Goal: Transaction & Acquisition: Download file/media

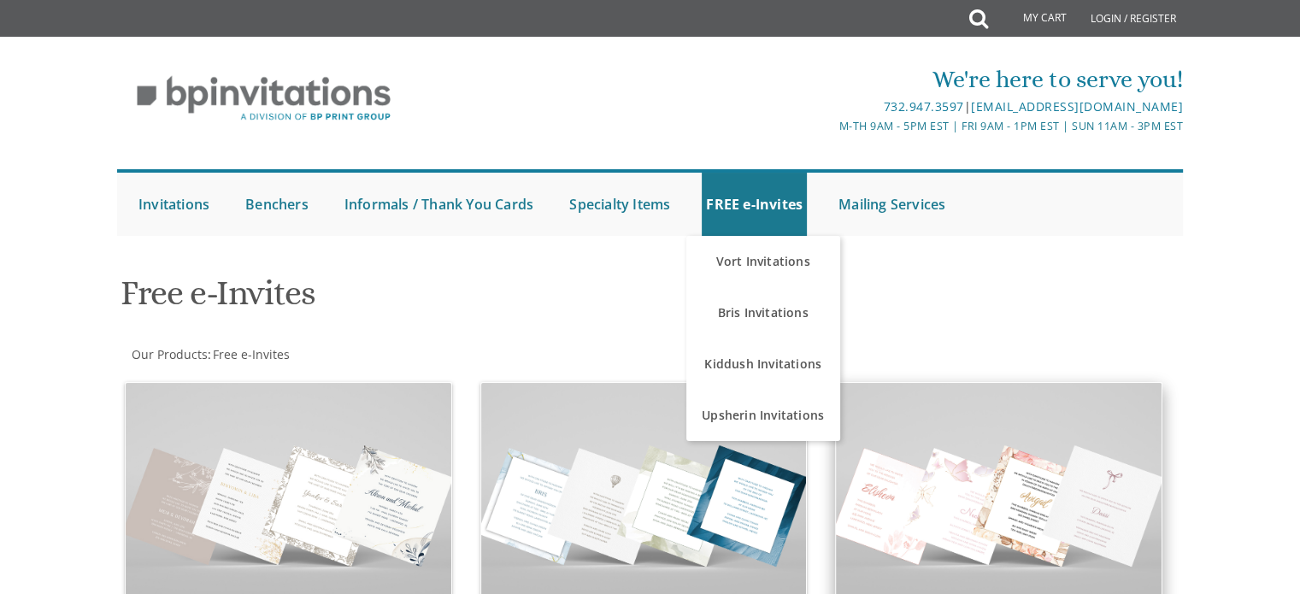
click at [1012, 555] on img at bounding box center [999, 505] width 326 height 244
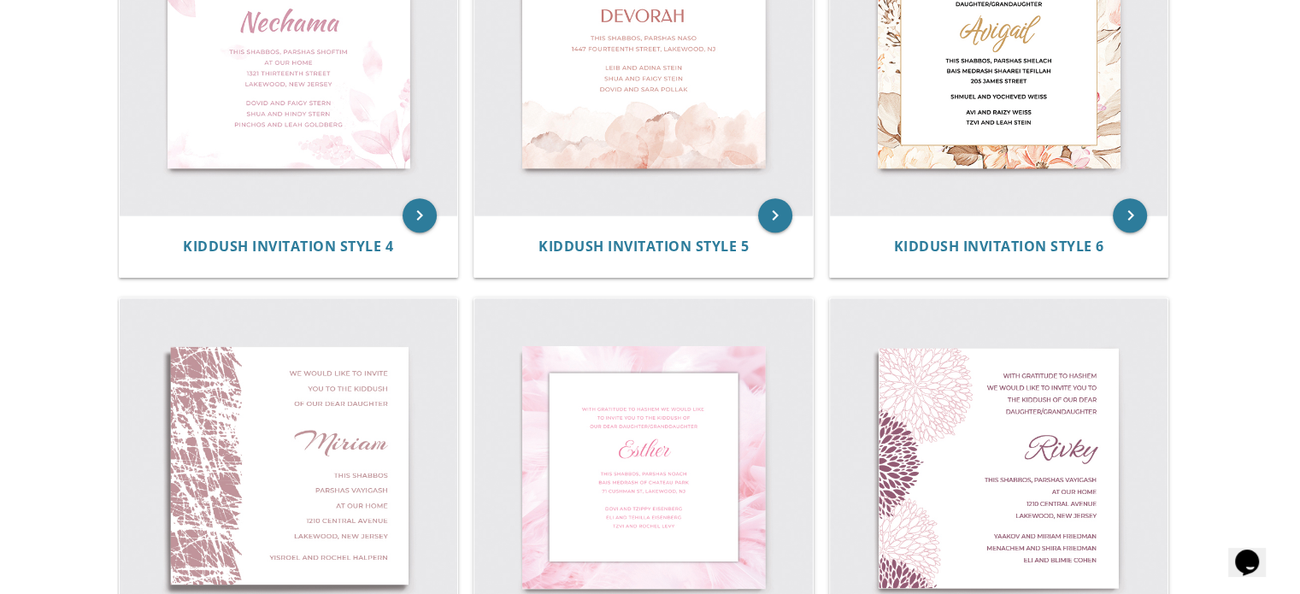
scroll to position [916, 0]
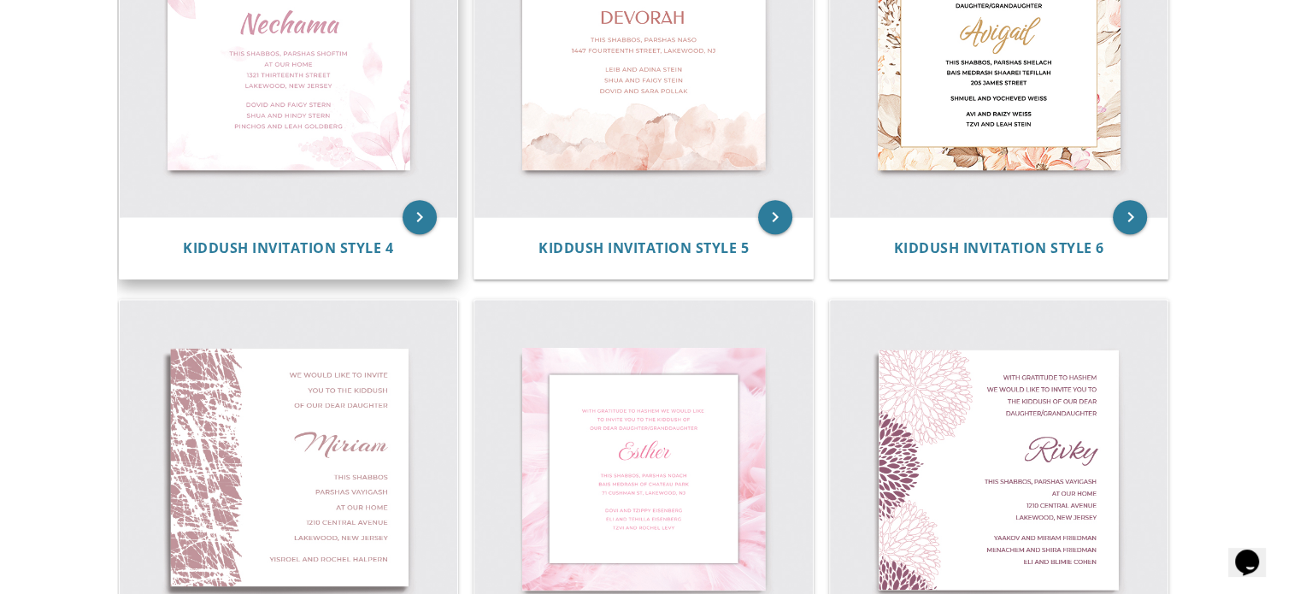
click at [241, 91] on img at bounding box center [289, 49] width 338 height 338
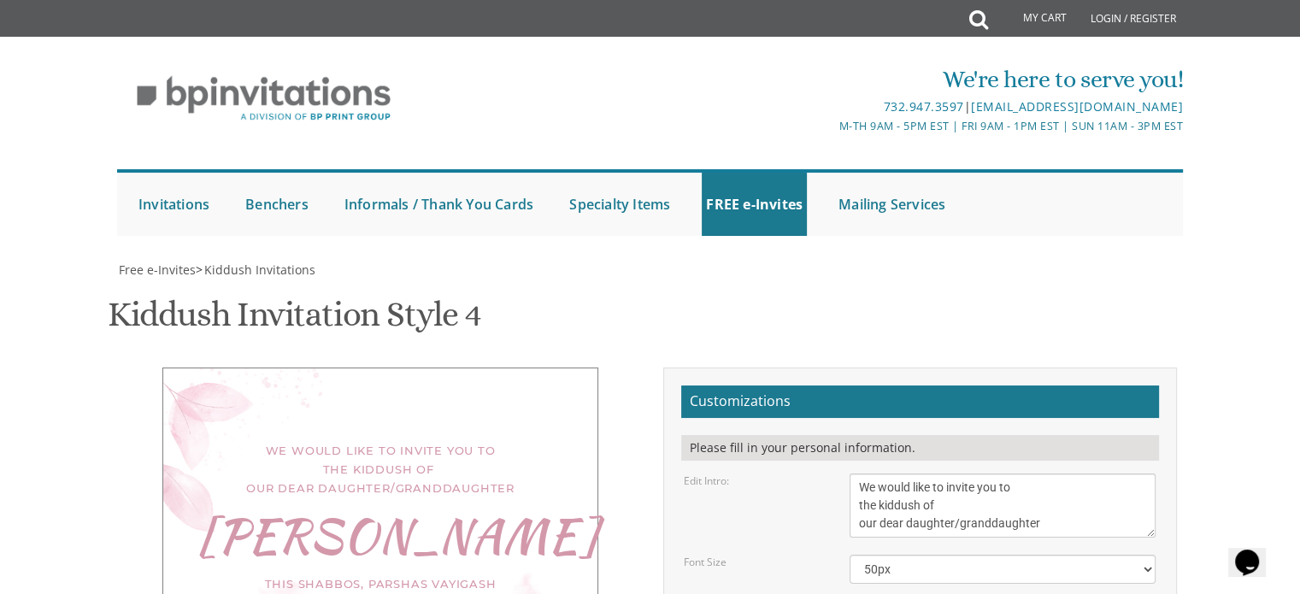
scroll to position [314, 0]
drag, startPoint x: 944, startPoint y: 293, endPoint x: 851, endPoint y: 297, distance: 93.2
type textarea "[PERSON_NAME]"
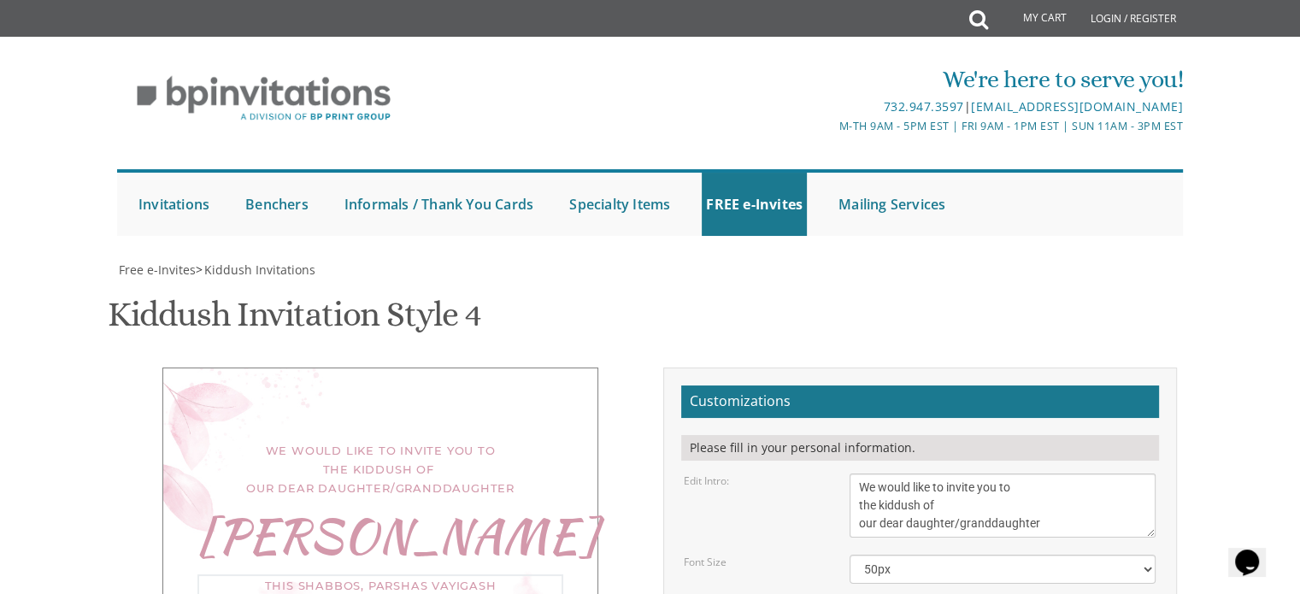
drag, startPoint x: 865, startPoint y: 363, endPoint x: 855, endPoint y: 363, distance: 10.3
drag, startPoint x: 920, startPoint y: 368, endPoint x: 894, endPoint y: 358, distance: 28.4
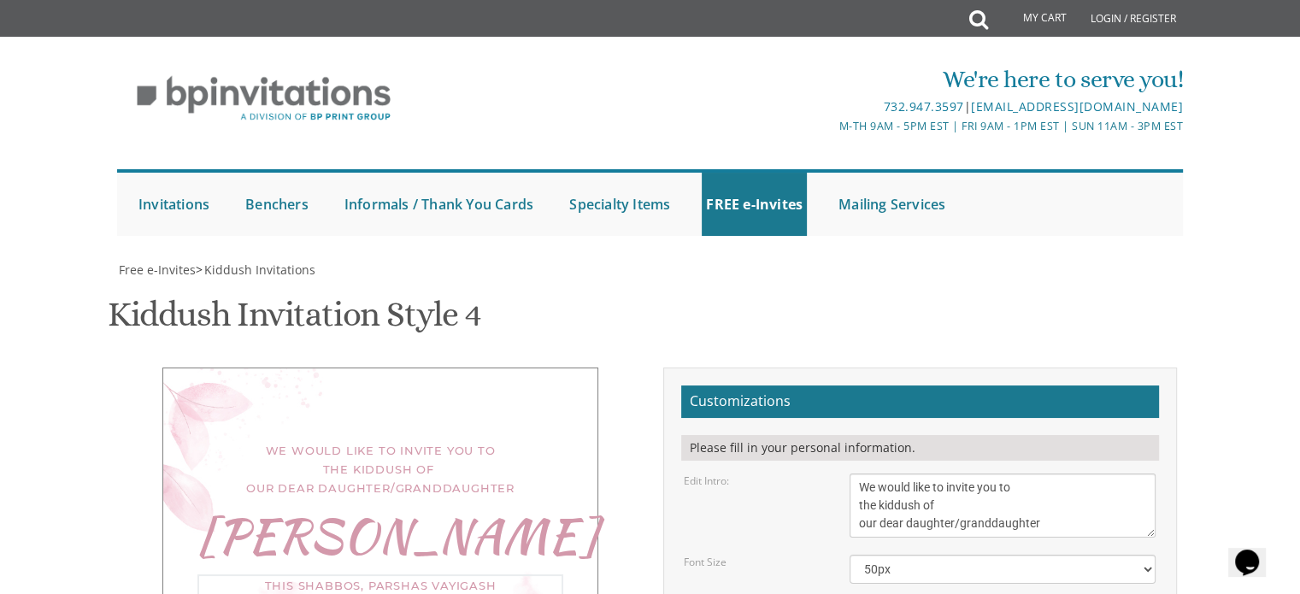
drag, startPoint x: 858, startPoint y: 382, endPoint x: 966, endPoint y: 379, distance: 107.7
drag, startPoint x: 1035, startPoint y: 344, endPoint x: 856, endPoint y: 331, distance: 179.1
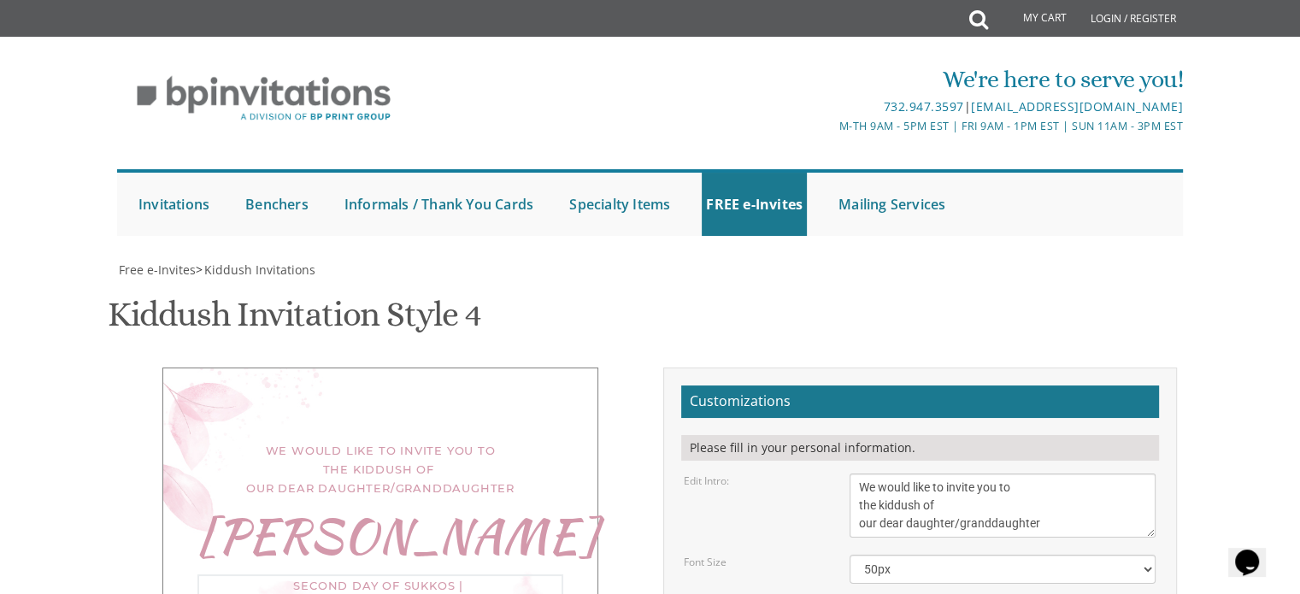
type textarea "Second day of Sukkos | ט"ז תשרי 11:30 | in our Sukkah [STREET_ADDRESS][US_STATE]"
drag, startPoint x: 1009, startPoint y: 402, endPoint x: 847, endPoint y: 358, distance: 168.3
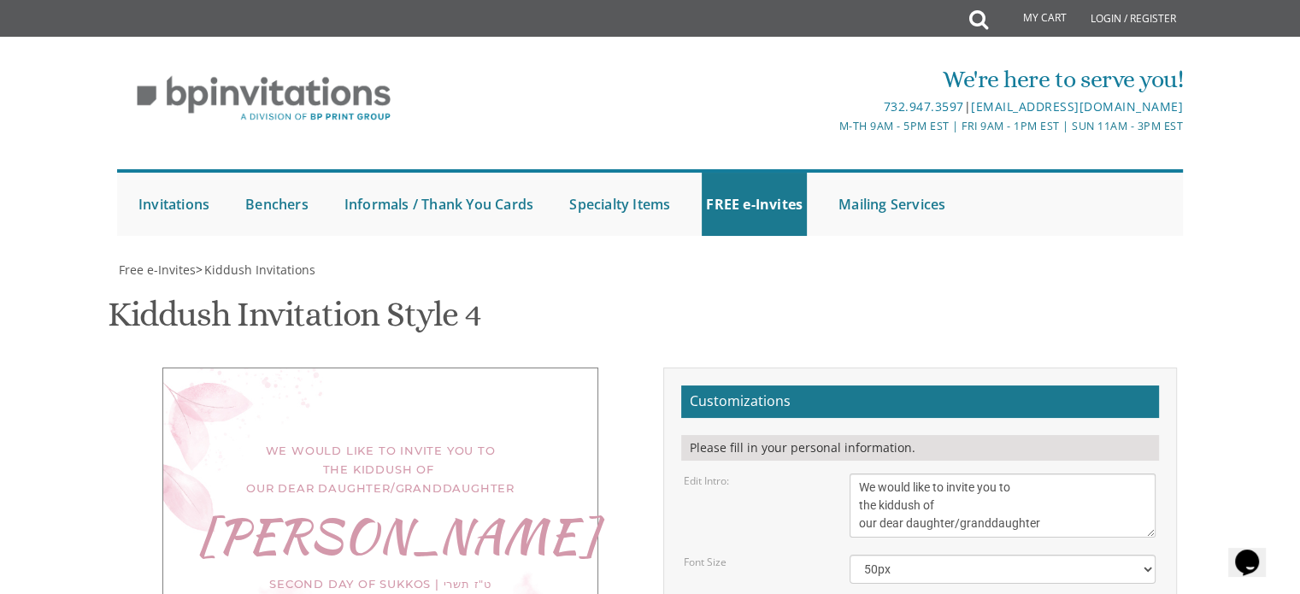
type textarea "[PERSON_NAME] and [PERSON_NAME] [PERSON_NAME] and [PERSON_NAME] [PERSON_NAME] a…"
click at [965, 473] on textarea "We would like to invite you to the kiddush of our dear daughter/granddaughter" at bounding box center [1002, 505] width 306 height 64
type input "[EMAIL_ADDRESS][DOMAIN_NAME]"
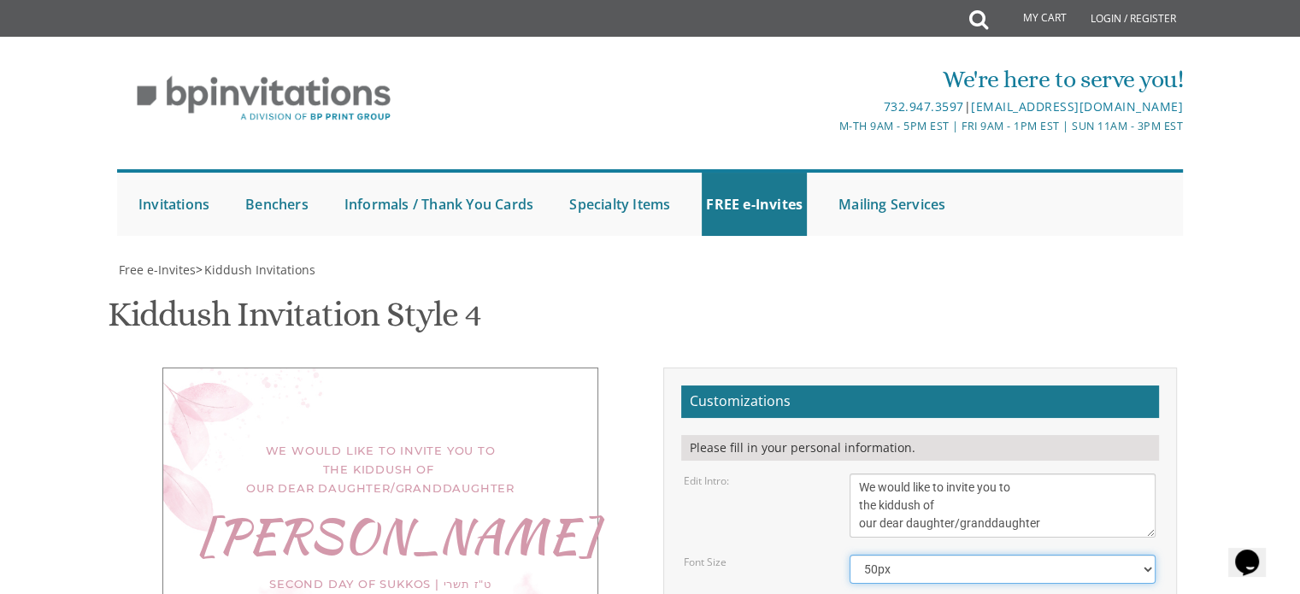
click at [898, 555] on select "40px 50px 60px 70px" at bounding box center [1002, 569] width 306 height 29
click at [849, 555] on select "40px 50px 60px 70px" at bounding box center [1002, 569] width 306 height 29
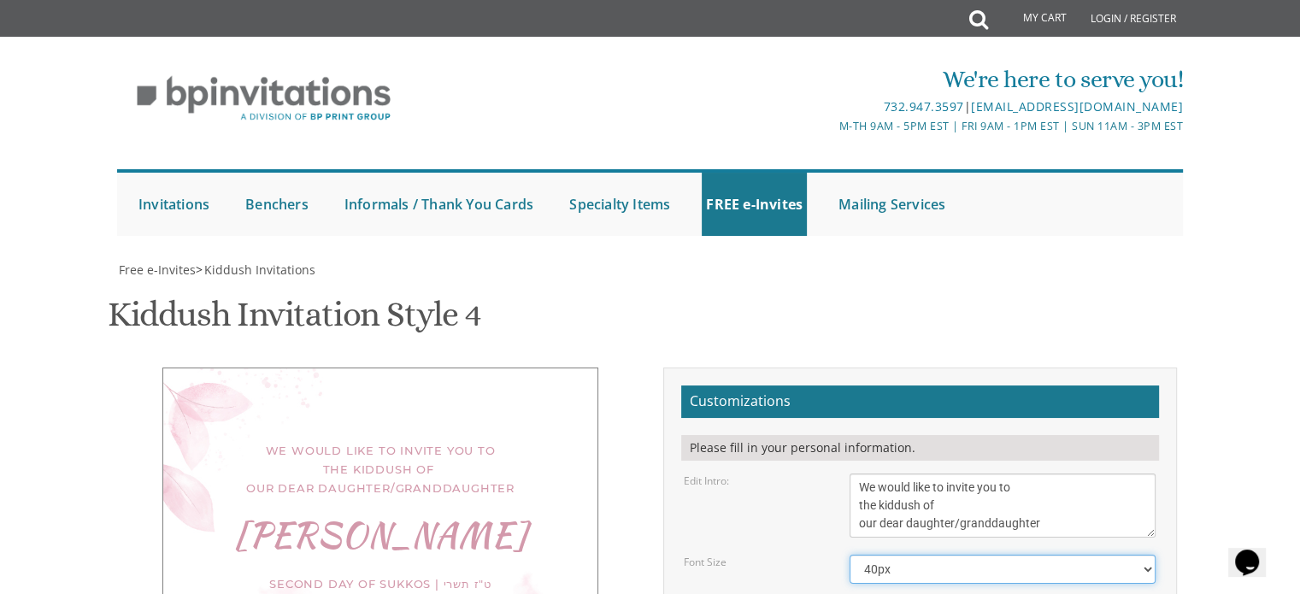
click at [896, 555] on select "40px 50px 60px 70px" at bounding box center [1002, 569] width 306 height 29
click at [849, 555] on select "40px 50px 60px 70px" at bounding box center [1002, 569] width 306 height 29
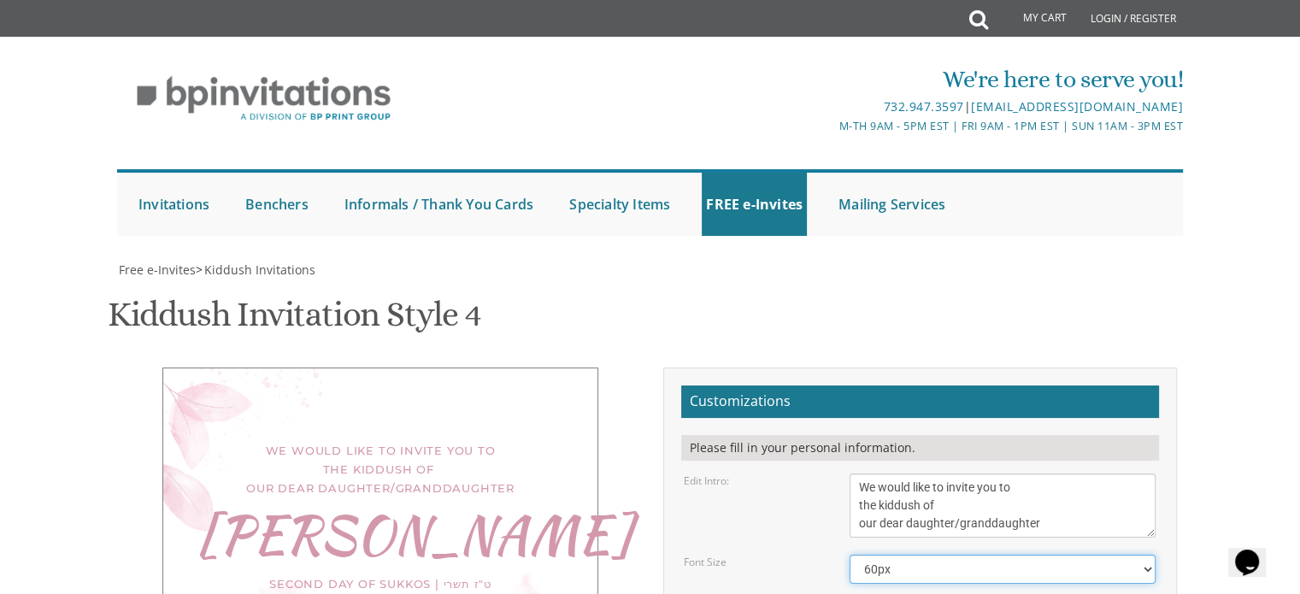
click at [879, 555] on select "40px 50px 60px 70px" at bounding box center [1002, 569] width 306 height 29
select select "50px"
click at [849, 555] on select "40px 50px 60px 70px" at bounding box center [1002, 569] width 306 height 29
